Goal: Navigation & Orientation: Find specific page/section

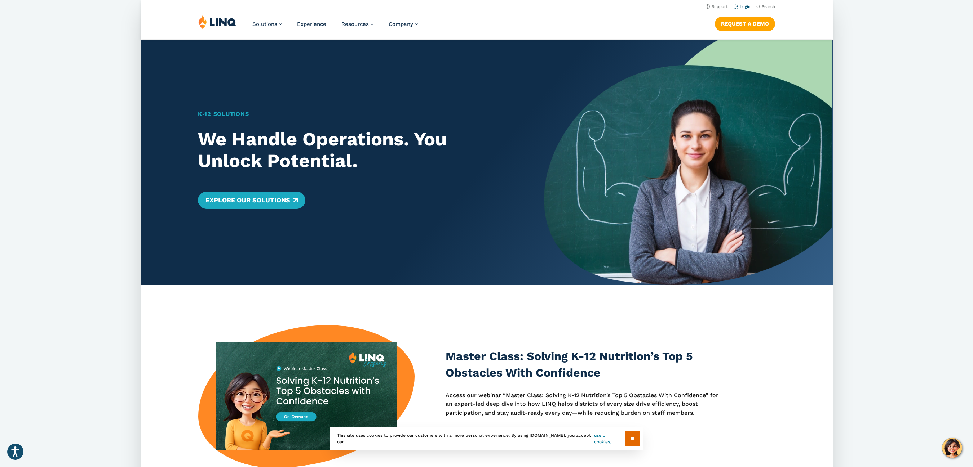
click at [746, 4] on link "Login" at bounding box center [741, 6] width 17 height 5
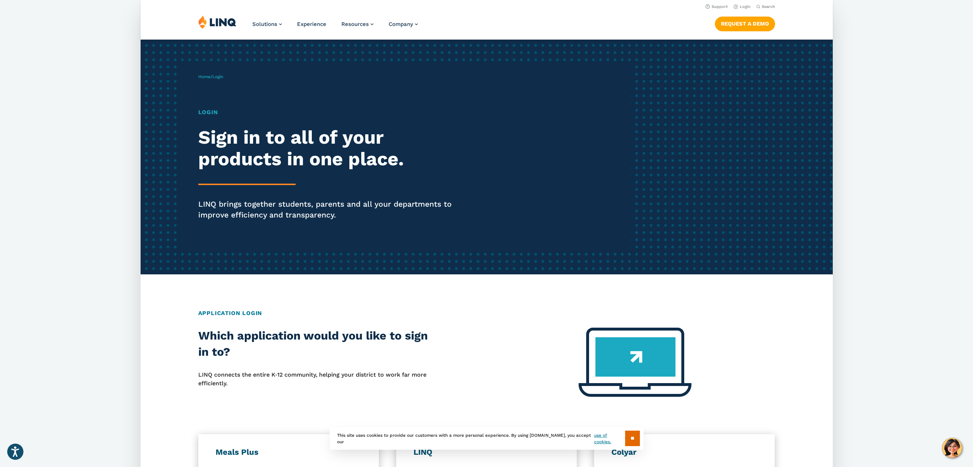
click at [223, 20] on img at bounding box center [217, 22] width 38 height 14
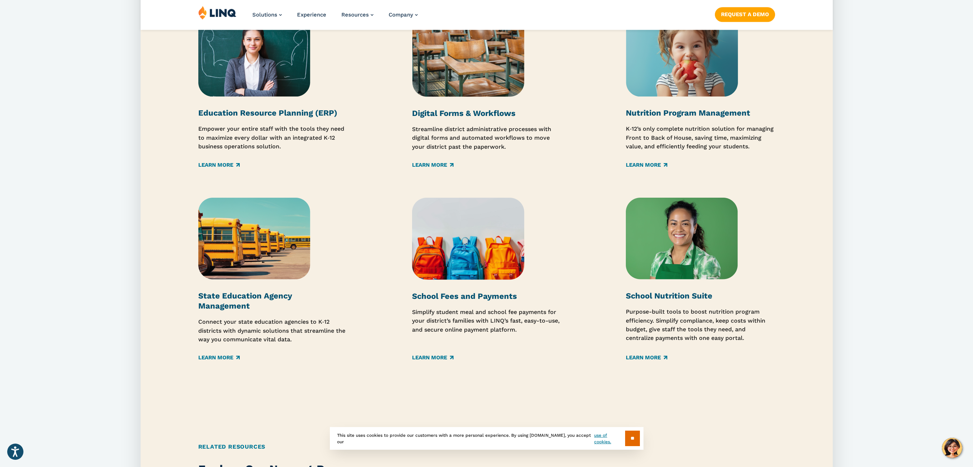
scroll to position [1009, 0]
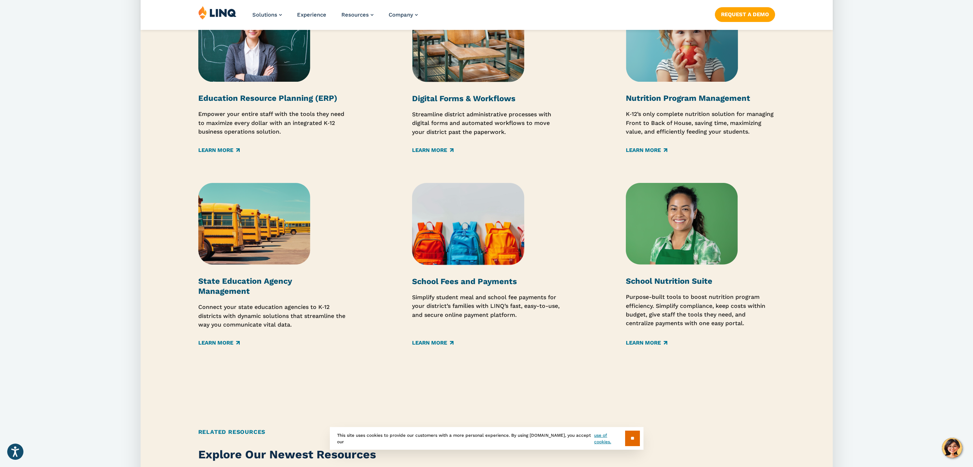
click at [488, 228] on img at bounding box center [468, 224] width 112 height 82
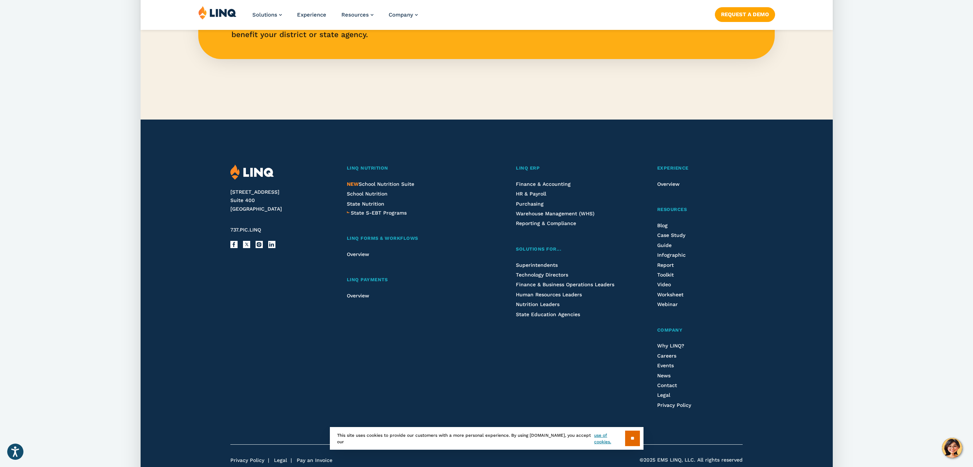
scroll to position [1766, 0]
